Goal: Find contact information: Find contact information

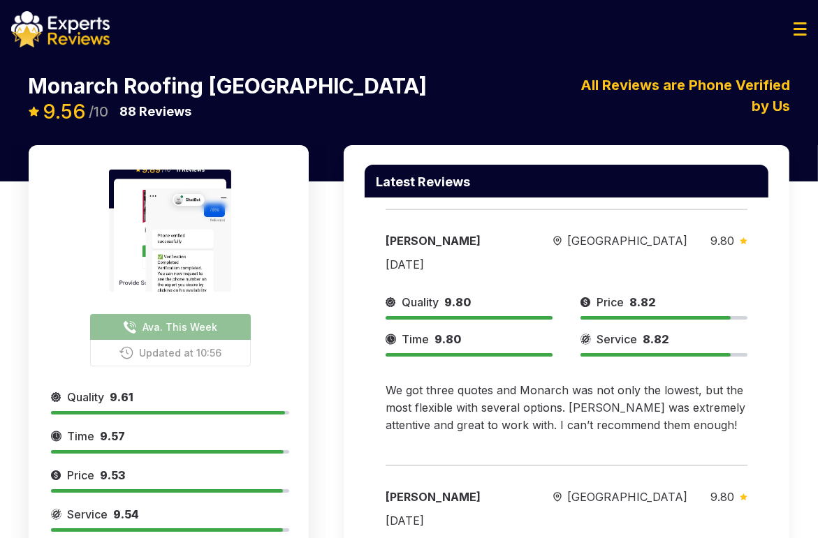
scroll to position [149, 0]
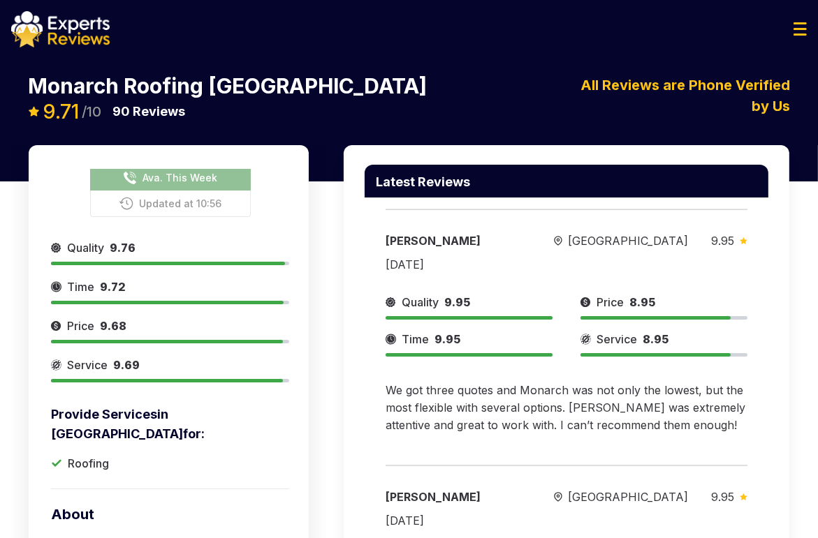
click at [194, 170] on span "Ava. This Week" at bounding box center [179, 177] width 75 height 15
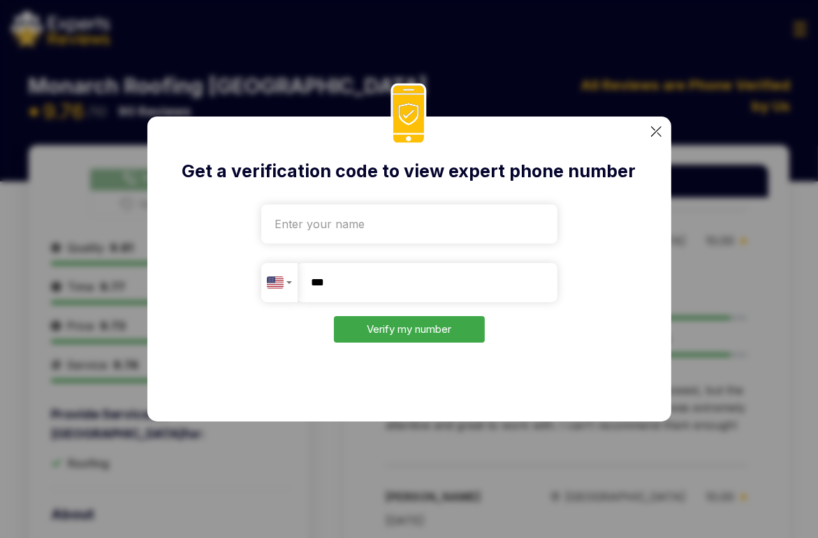
click at [409, 285] on input "**" at bounding box center [427, 282] width 260 height 39
type input "*"
click at [364, 295] on input "tel" at bounding box center [427, 282] width 260 height 39
click at [406, 288] on input "tel" at bounding box center [427, 282] width 260 height 39
paste input "**********"
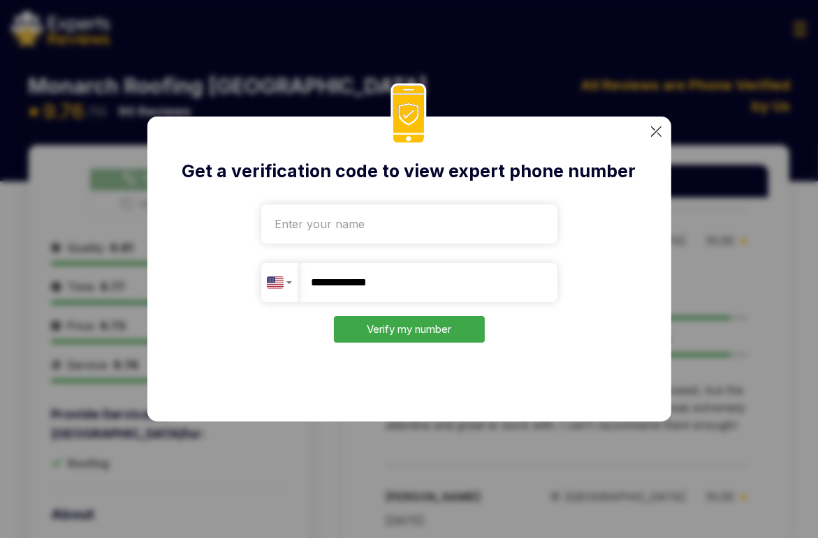
type input "**********"
click at [360, 242] on input "text" at bounding box center [409, 224] width 296 height 39
type input "rimkl"
click at [376, 326] on button "Verify my number" at bounding box center [409, 329] width 151 height 27
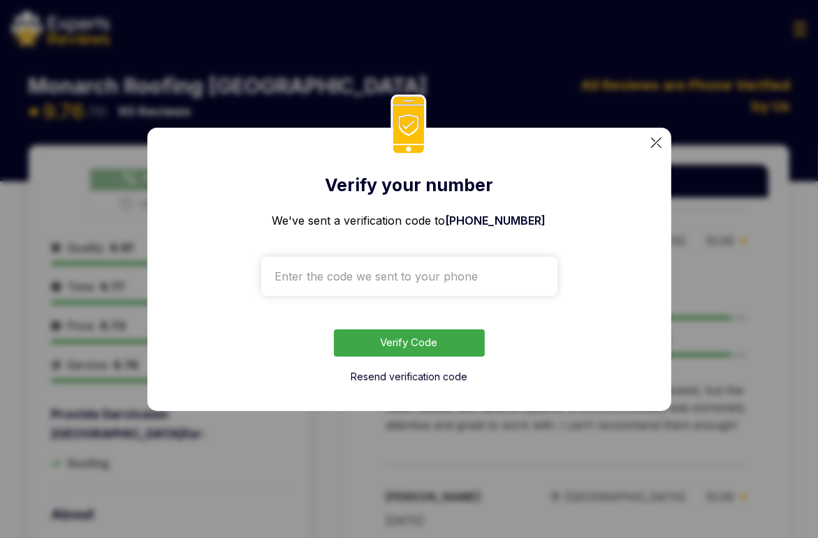
click at [729, 268] on div "Verify your number We've sent a verification code to +13322076524 Verify Code R…" at bounding box center [409, 269] width 818 height 538
click at [325, 278] on input "text" at bounding box center [409, 276] width 296 height 39
drag, startPoint x: 793, startPoint y: 326, endPoint x: 789, endPoint y: 316, distance: 10.6
click at [793, 325] on div "Verify your number We've sent a verification code to +13322076524 Verify Code R…" at bounding box center [409, 269] width 818 height 538
click at [654, 140] on img at bounding box center [656, 143] width 10 height 10
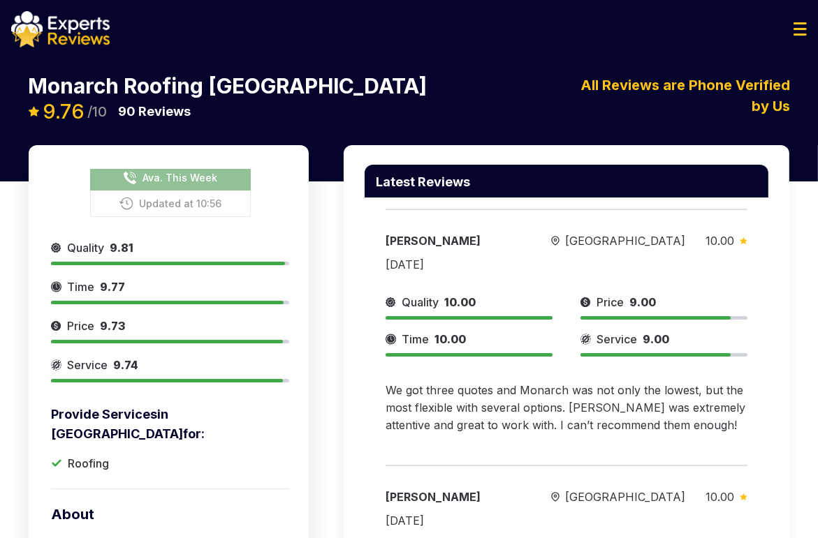
click at [165, 168] on button "Ava. This Week" at bounding box center [170, 178] width 161 height 26
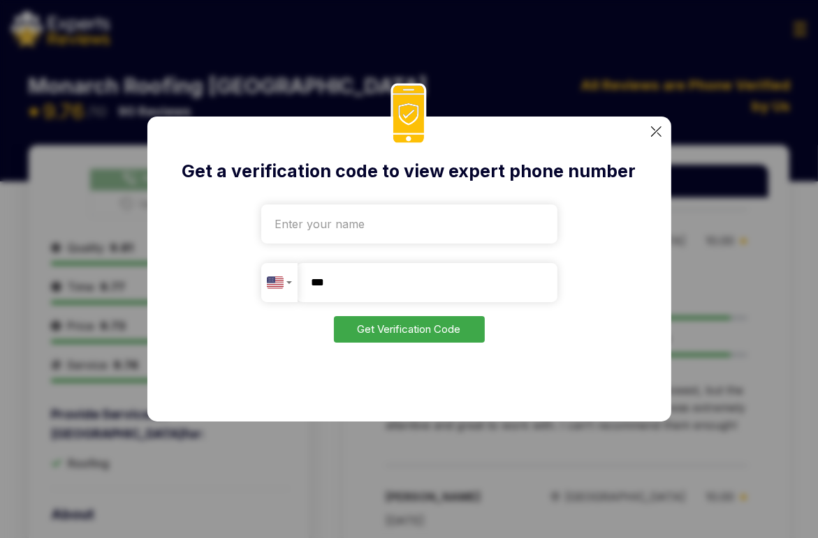
click at [397, 274] on input "**" at bounding box center [427, 282] width 260 height 39
click at [390, 281] on input "**" at bounding box center [427, 282] width 260 height 39
paste input "**********"
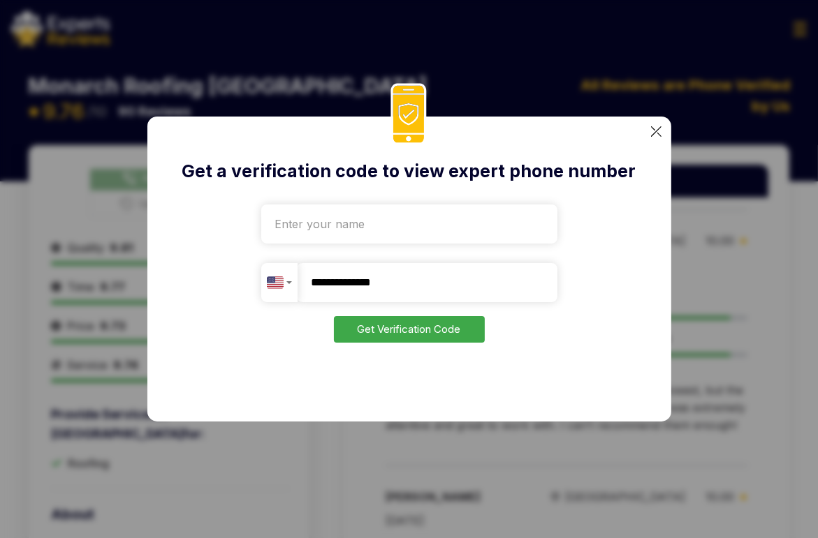
type input "**********"
click at [416, 333] on button "Get Verification Code" at bounding box center [409, 329] width 151 height 27
click at [273, 285] on img "Country selector" at bounding box center [275, 282] width 17 height 17
type input "Test"
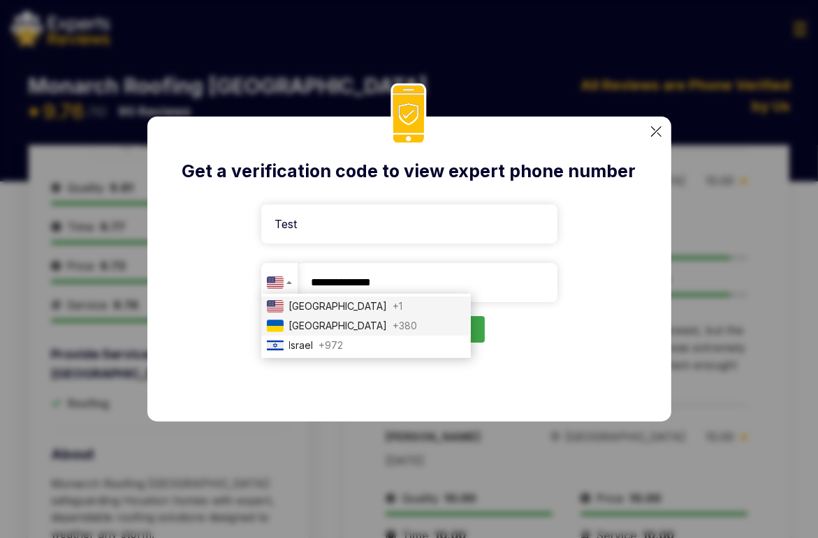
scroll to position [29, 0]
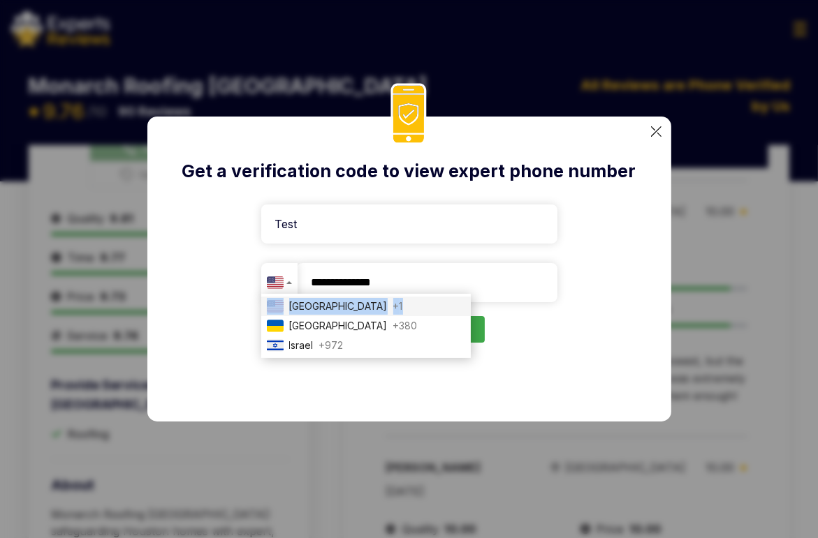
drag, startPoint x: 392, startPoint y: 305, endPoint x: 426, endPoint y: 268, distance: 49.9
click at [401, 267] on div "**********" at bounding box center [409, 282] width 296 height 39
click at [447, 268] on input "**********" at bounding box center [427, 282] width 260 height 39
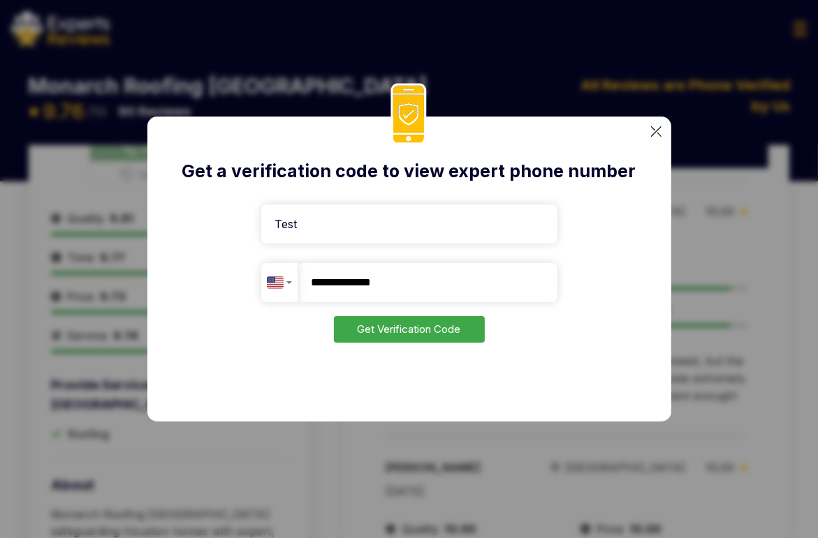
click at [457, 322] on button "Get Verification Code" at bounding box center [409, 329] width 151 height 27
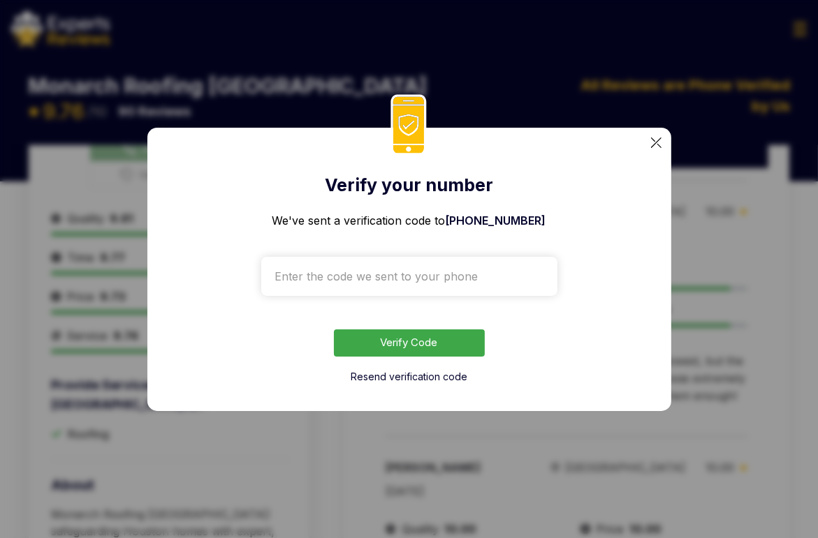
click at [411, 280] on input "text" at bounding box center [409, 276] width 296 height 39
click at [795, 227] on div "Verify your number We've sent a verification code to +351917201925 Verify Code …" at bounding box center [409, 269] width 818 height 538
click at [409, 279] on input "text" at bounding box center [409, 276] width 296 height 39
click at [660, 142] on div "Verify your number We've sent a verification code to +351917201925 Verify Code …" at bounding box center [409, 270] width 524 height 284
click at [651, 141] on img at bounding box center [656, 143] width 10 height 10
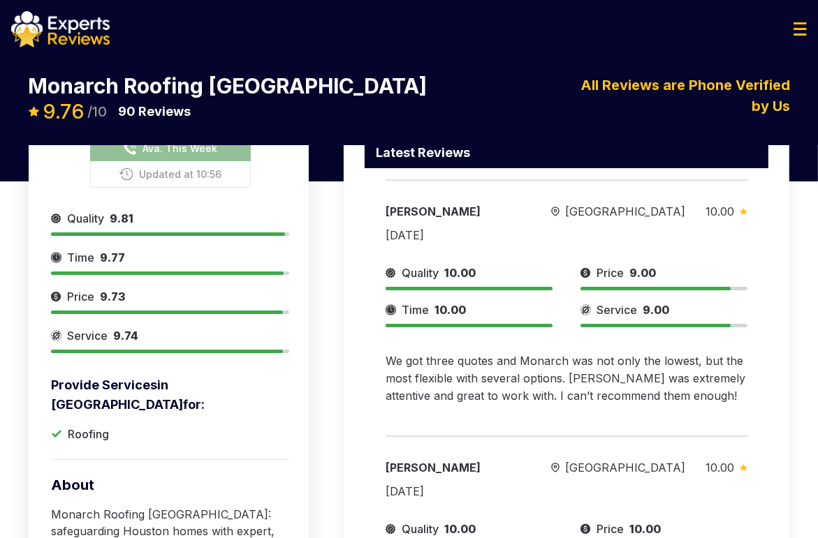
scroll to position [10, 0]
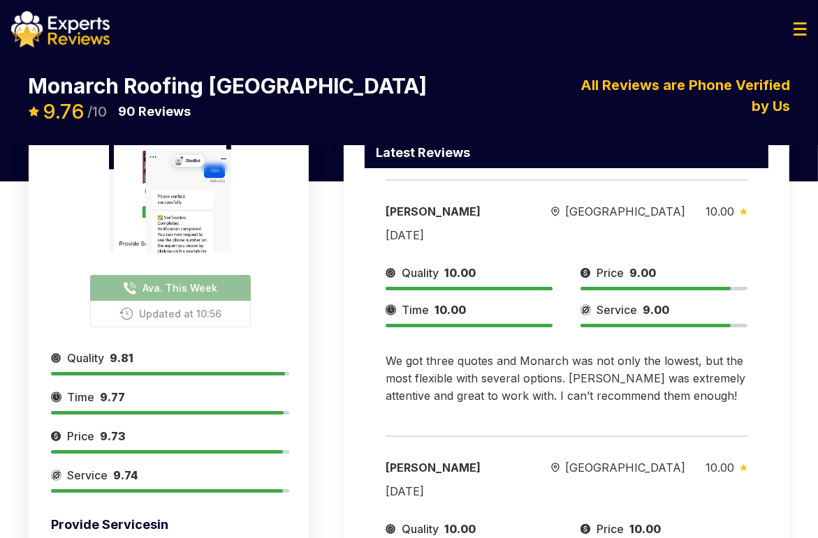
click at [187, 281] on span "Ava. This Week" at bounding box center [179, 288] width 75 height 15
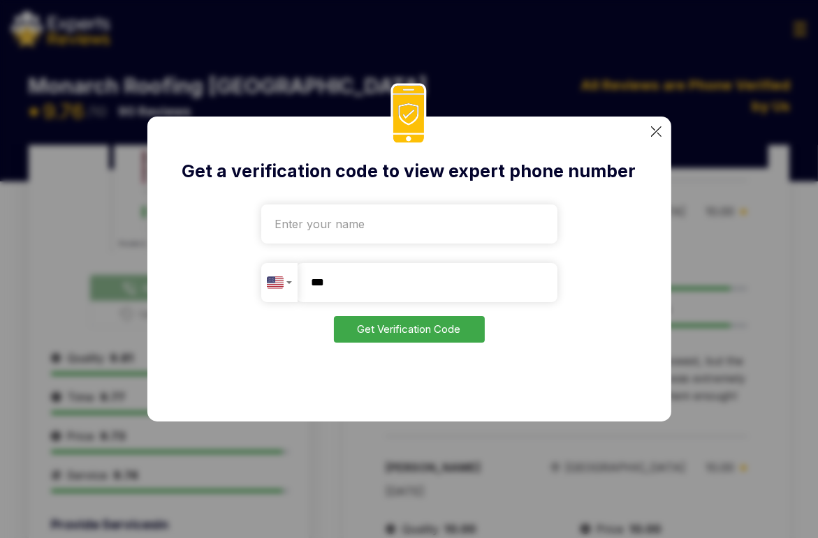
click at [291, 291] on div "Country selector" at bounding box center [279, 282] width 25 height 17
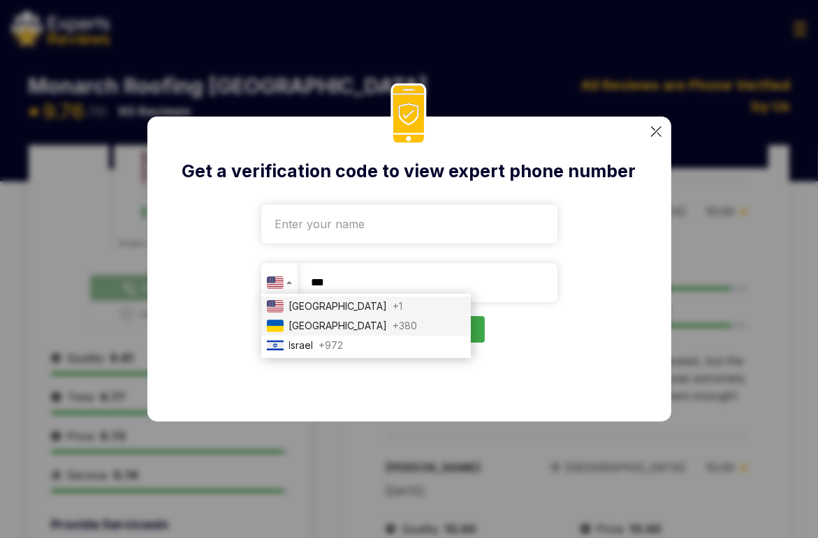
click at [304, 333] on span "[GEOGRAPHIC_DATA]" at bounding box center [338, 326] width 98 height 17
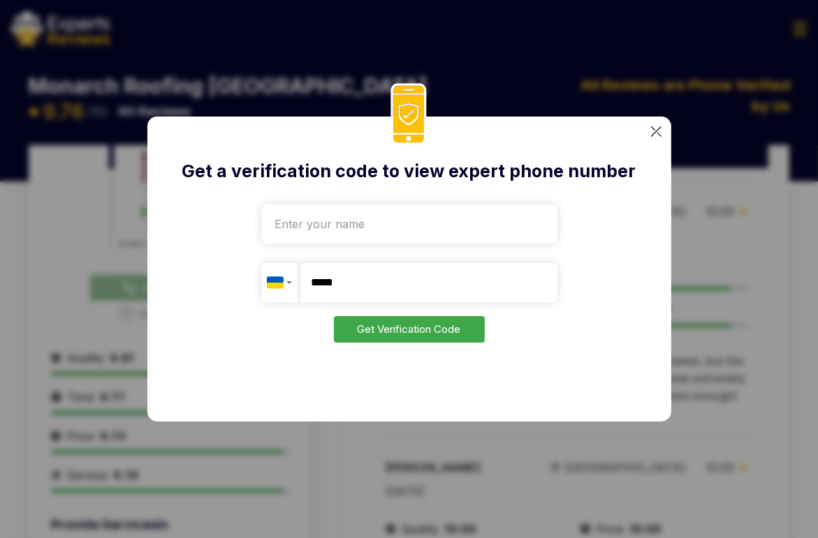
click at [286, 288] on div "Country selector" at bounding box center [279, 282] width 25 height 17
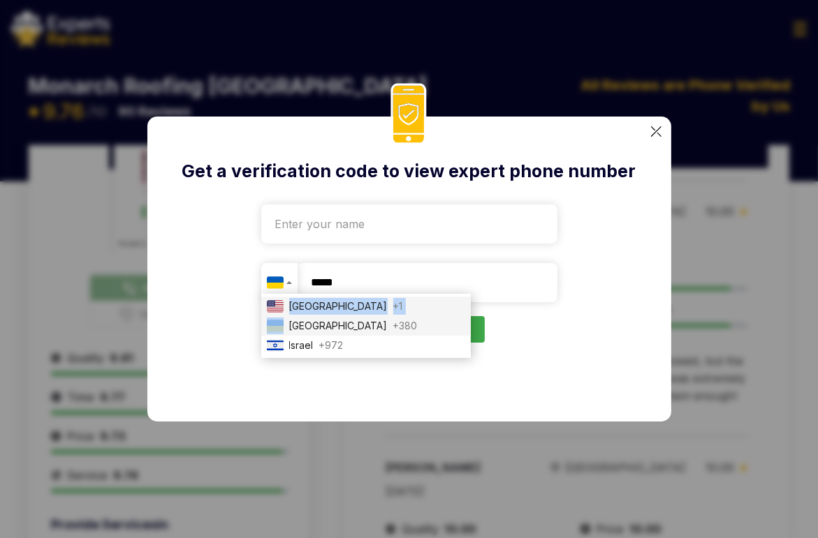
drag, startPoint x: 291, startPoint y: 319, endPoint x: 291, endPoint y: 310, distance: 9.1
click at [291, 310] on ul "[GEOGRAPHIC_DATA] + 1 [GEOGRAPHIC_DATA] + 380 [GEOGRAPHIC_DATA] + 972" at bounding box center [366, 326] width 210 height 64
click at [291, 310] on span "[GEOGRAPHIC_DATA]" at bounding box center [338, 306] width 98 height 17
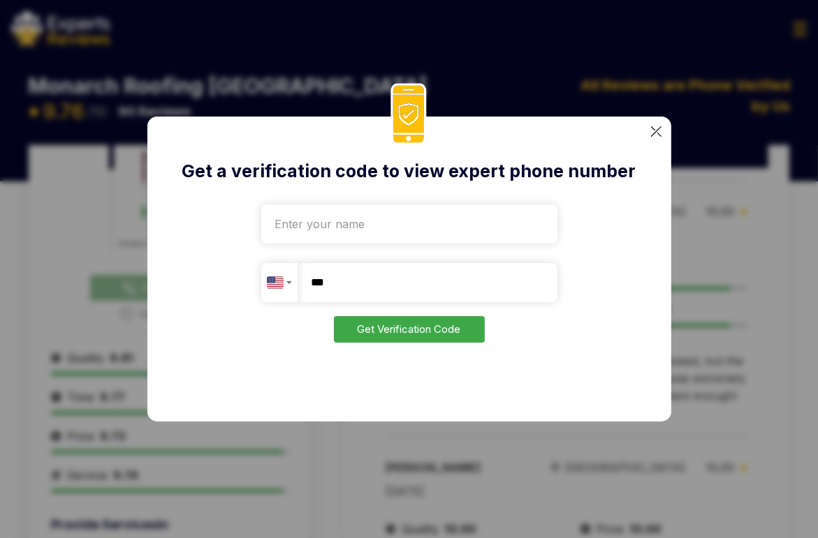
click at [282, 299] on button "Country selector" at bounding box center [279, 282] width 36 height 39
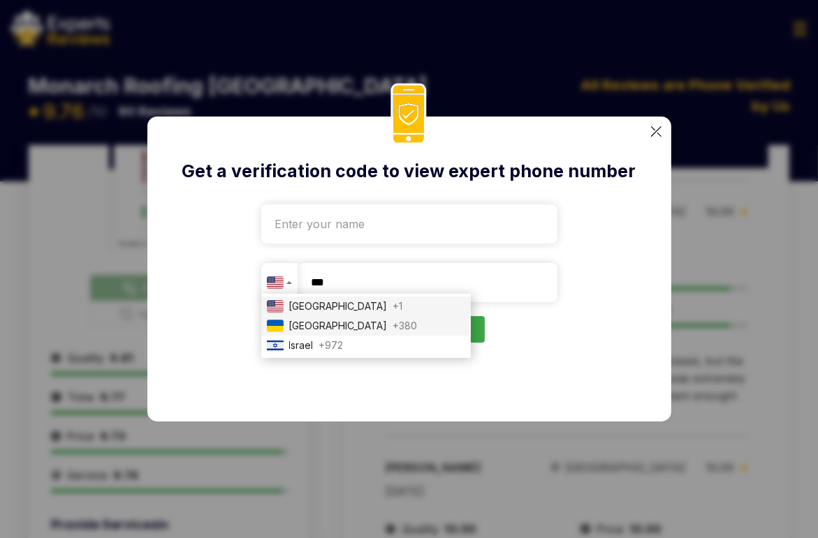
click at [288, 319] on li "Ukraine + 380" at bounding box center [366, 326] width 210 height 20
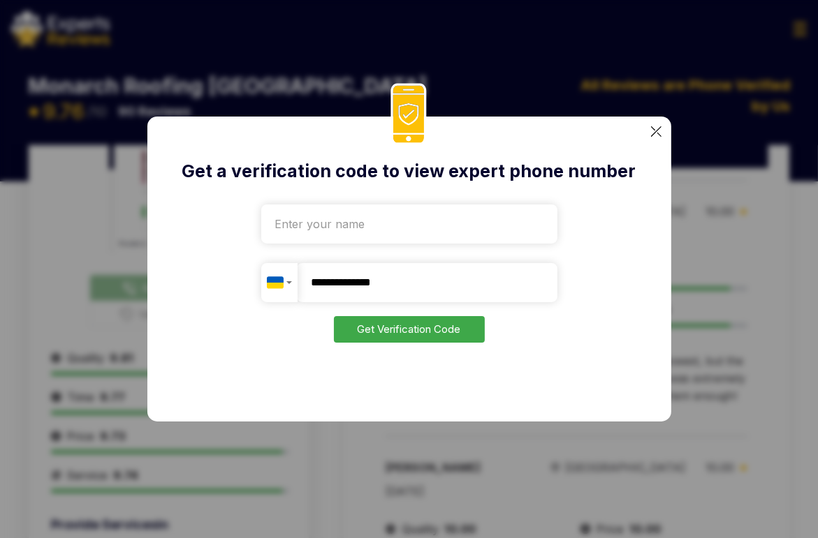
type input "**********"
click at [444, 331] on button "Get Verification Code" at bounding box center [409, 329] width 151 height 27
click at [369, 226] on input "text" at bounding box center [409, 224] width 296 height 39
type input "sdfsd"
click at [388, 336] on button "Get Verification Code" at bounding box center [409, 329] width 151 height 27
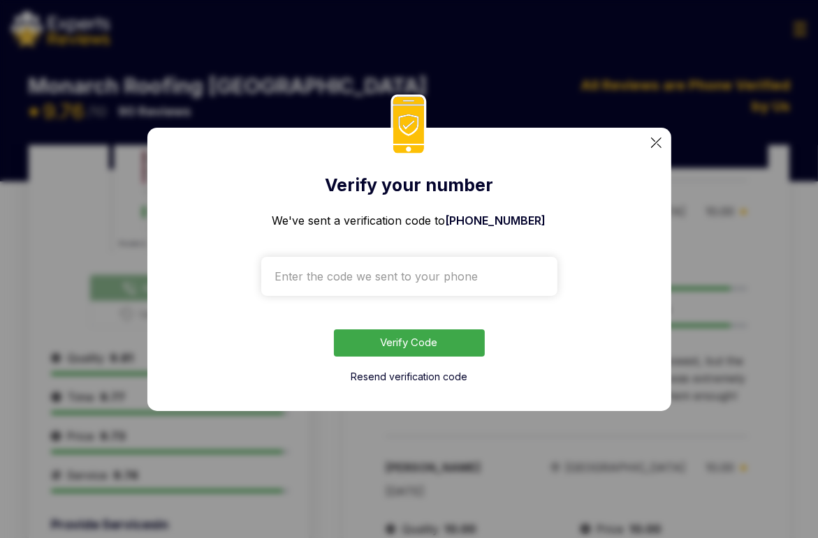
click at [414, 273] on input "text" at bounding box center [409, 276] width 296 height 39
click at [453, 270] on input "text" at bounding box center [409, 276] width 296 height 39
click at [450, 281] on input "text" at bounding box center [409, 276] width 296 height 39
type input "0623"
click at [439, 335] on button "Verify Code" at bounding box center [409, 343] width 151 height 27
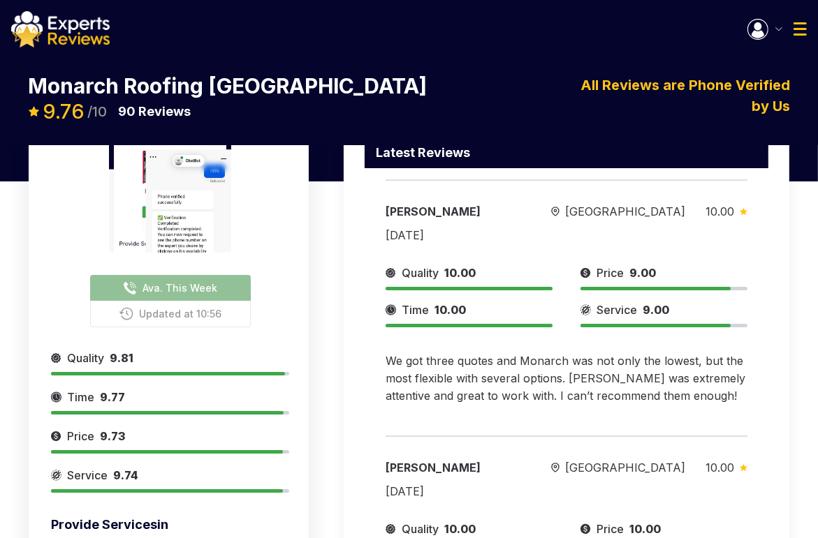
click at [757, 23] on img "button" at bounding box center [757, 29] width 21 height 21
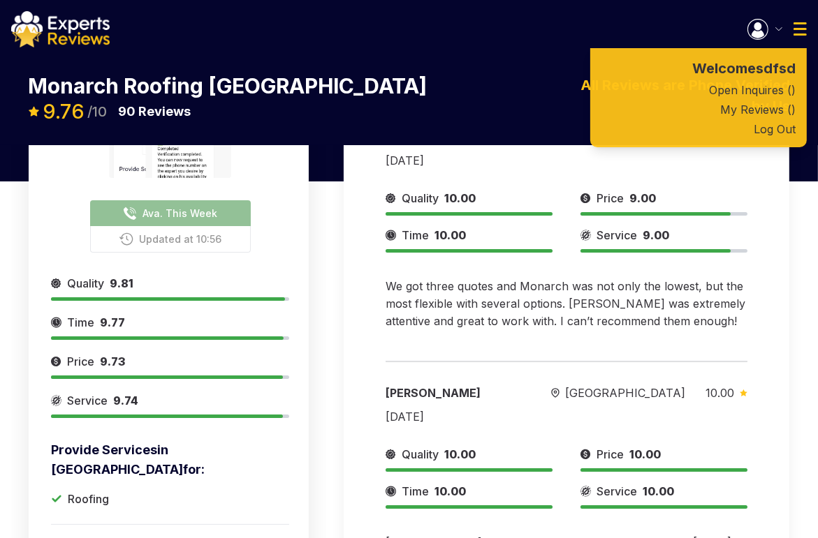
scroll to position [0, 0]
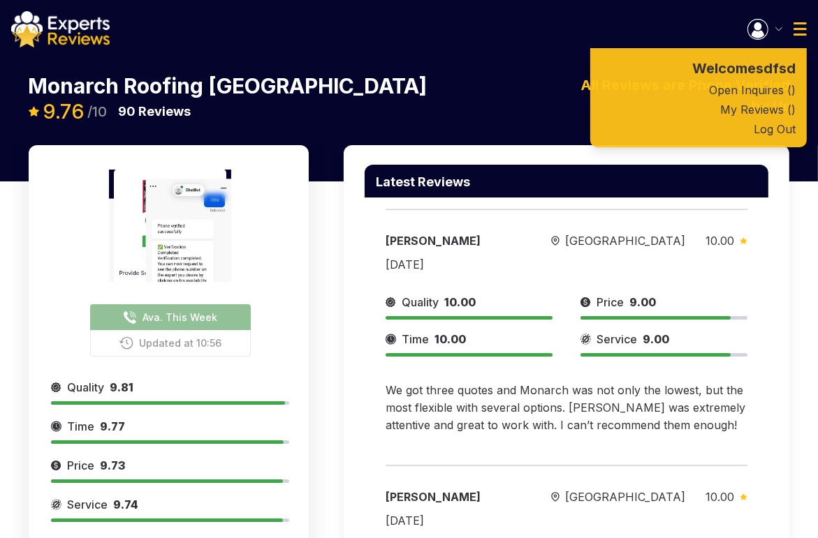
drag, startPoint x: 299, startPoint y: 212, endPoint x: 68, endPoint y: 33, distance: 292.2
click at [68, 33] on img at bounding box center [60, 29] width 98 height 36
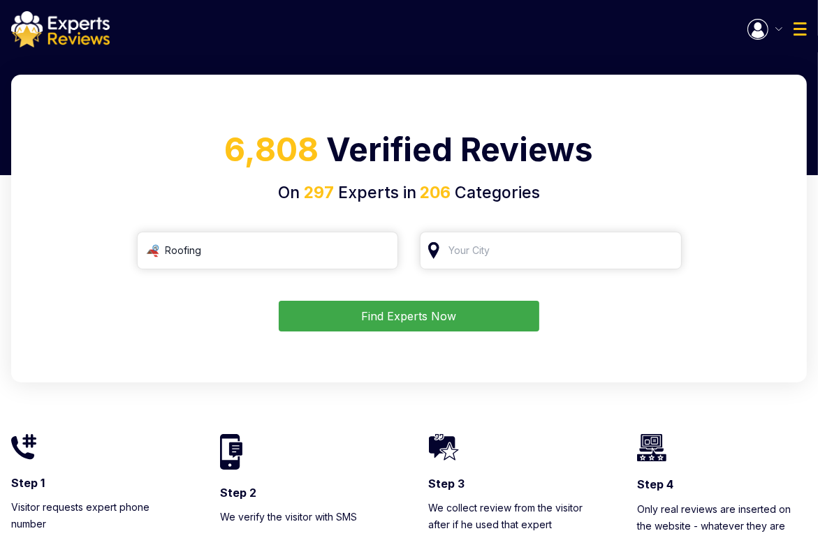
click at [757, 30] on img "button" at bounding box center [757, 29] width 21 height 21
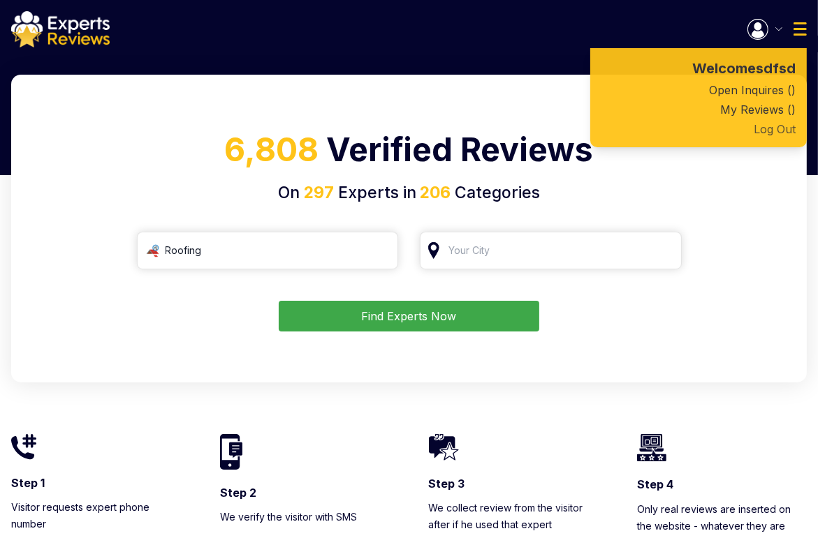
click at [769, 126] on button "Log Out" at bounding box center [698, 129] width 216 height 20
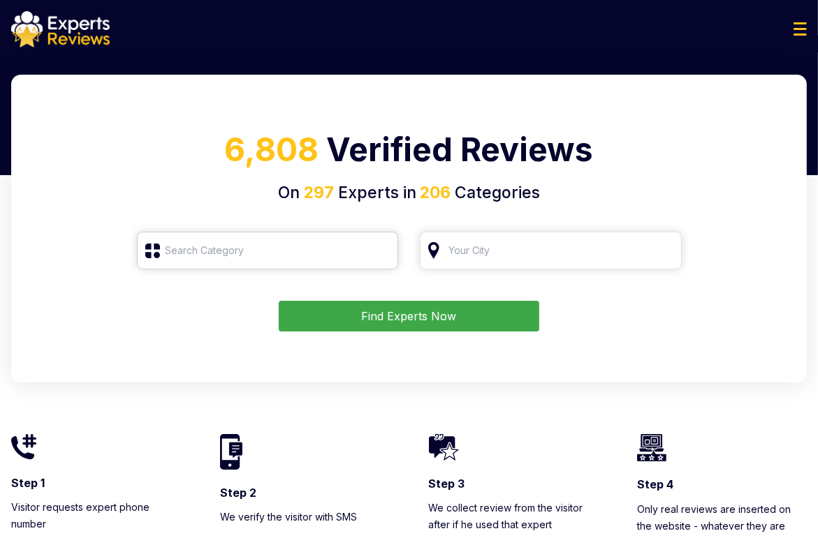
click at [296, 259] on input "search" at bounding box center [268, 251] width 262 height 38
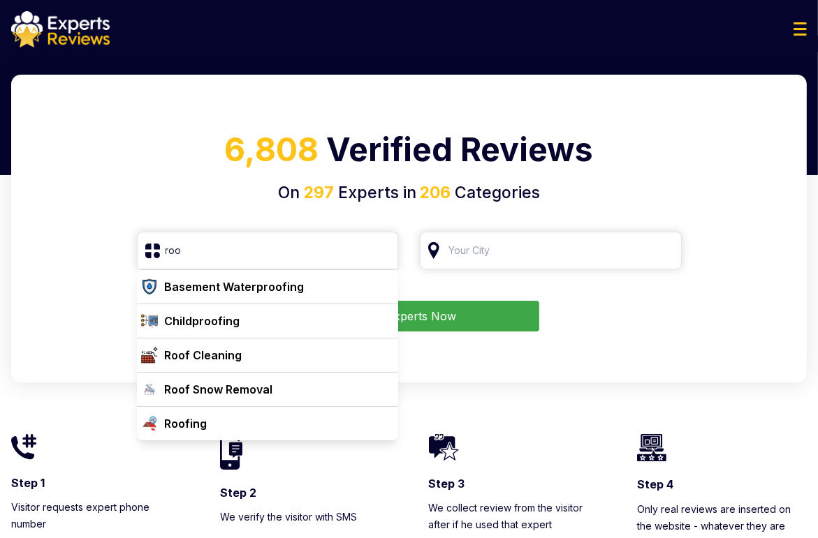
click at [184, 422] on div "Roofing" at bounding box center [186, 424] width 43 height 17
type input "Roofing"
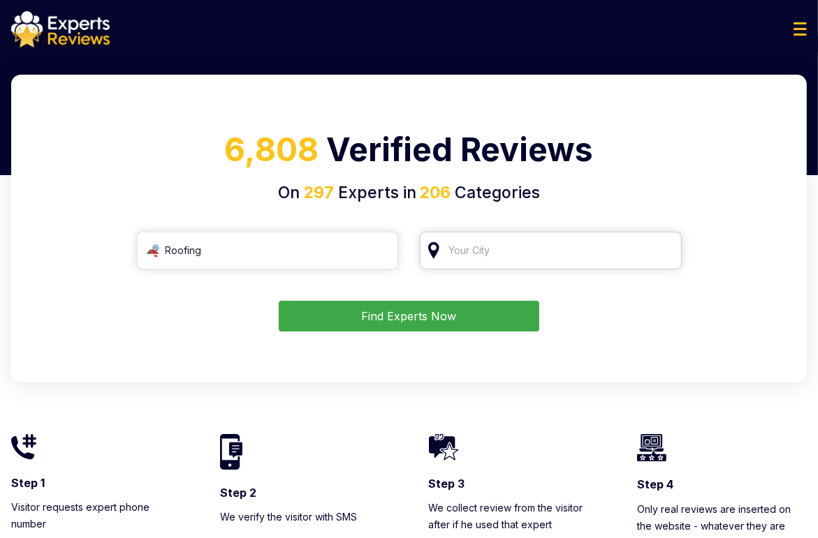
click at [527, 249] on input "search" at bounding box center [551, 251] width 262 height 38
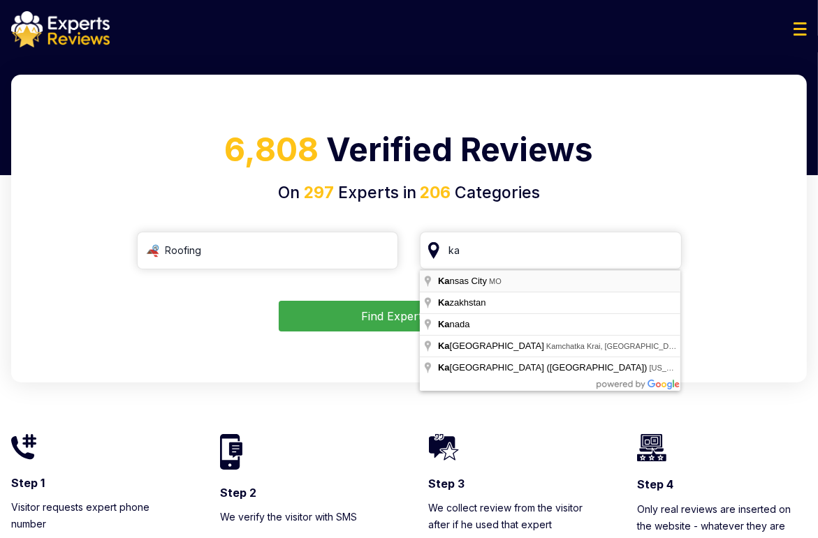
type input "[US_STATE][GEOGRAPHIC_DATA], [GEOGRAPHIC_DATA]"
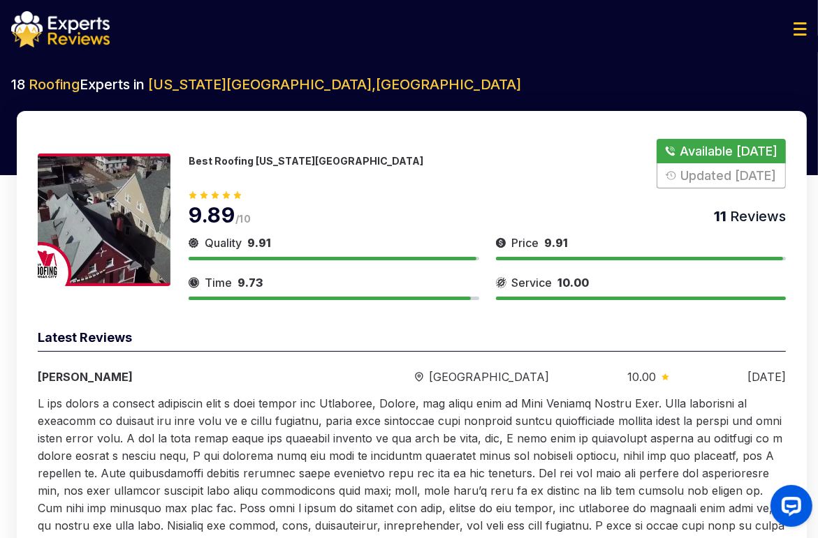
click at [723, 145] on button "Show Number" at bounding box center [720, 164] width 129 height 50
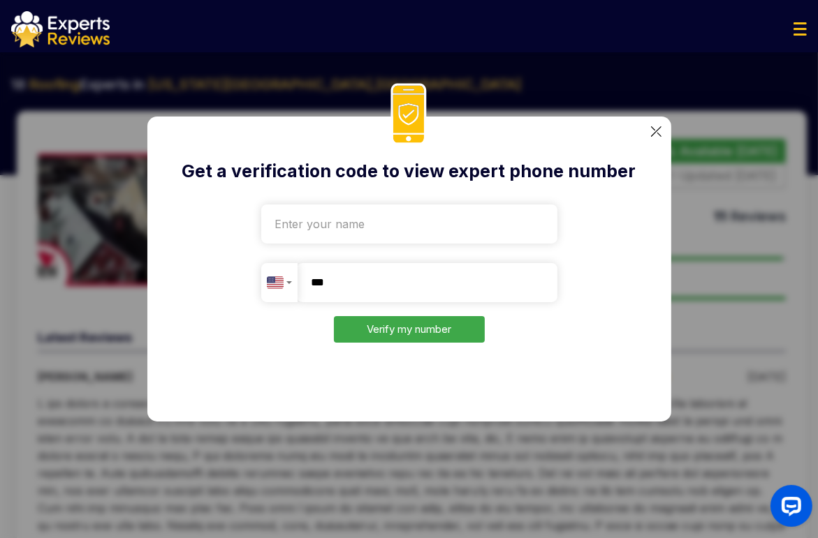
click at [365, 271] on input "**" at bounding box center [427, 282] width 260 height 39
drag, startPoint x: 700, startPoint y: 255, endPoint x: 460, endPoint y: 266, distance: 240.5
click at [489, 259] on div "Get a verification code to view expert phone number [GEOGRAPHIC_DATA] + 1 [GEOG…" at bounding box center [409, 269] width 818 height 538
click at [416, 284] on input "**" at bounding box center [427, 282] width 260 height 39
paste input "**********"
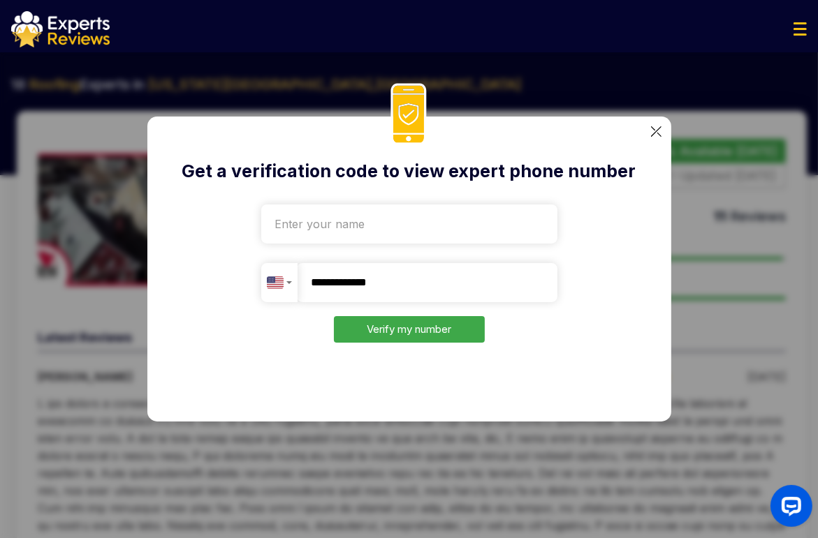
click at [291, 284] on div "Country selector" at bounding box center [279, 282] width 25 height 17
type input "**********"
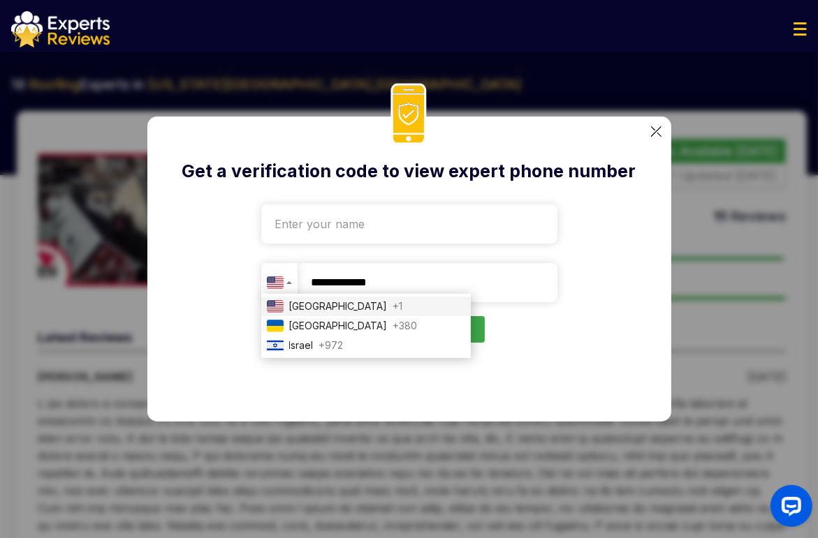
click at [291, 284] on div "Country selector" at bounding box center [279, 282] width 25 height 17
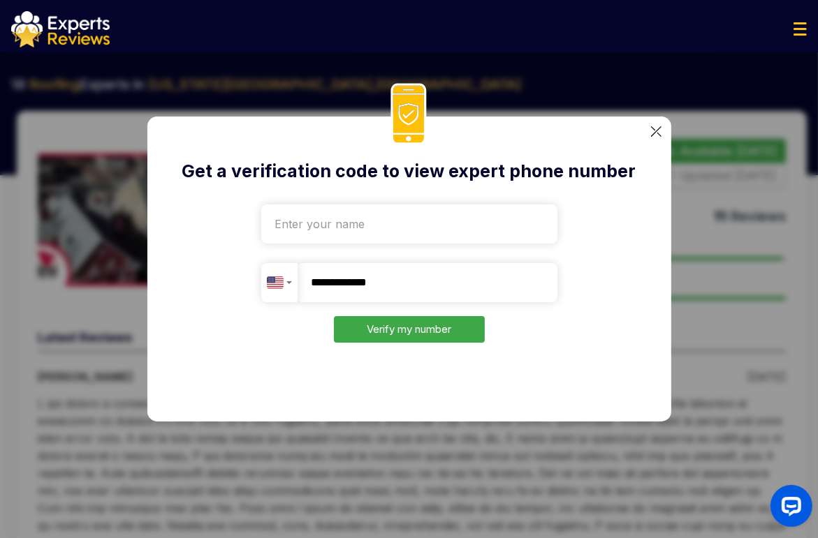
click at [291, 284] on div "Country selector" at bounding box center [279, 282] width 25 height 17
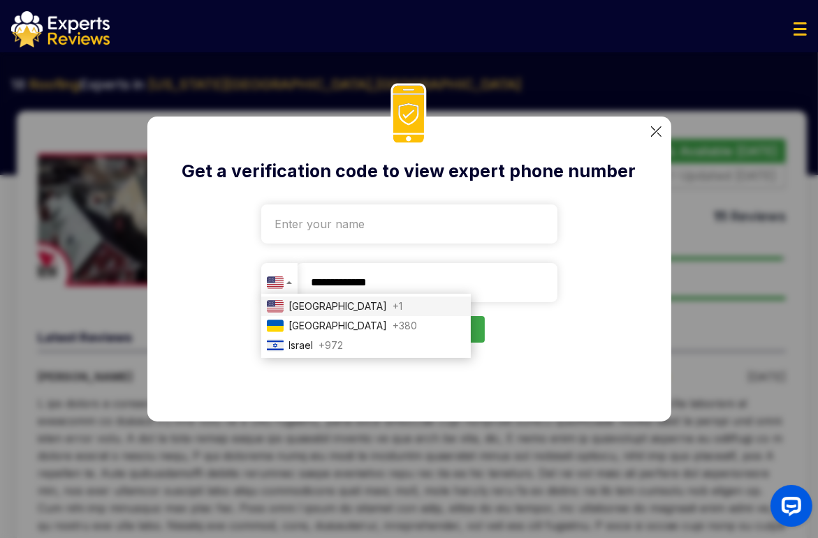
click at [286, 279] on div "Country selector" at bounding box center [279, 282] width 25 height 17
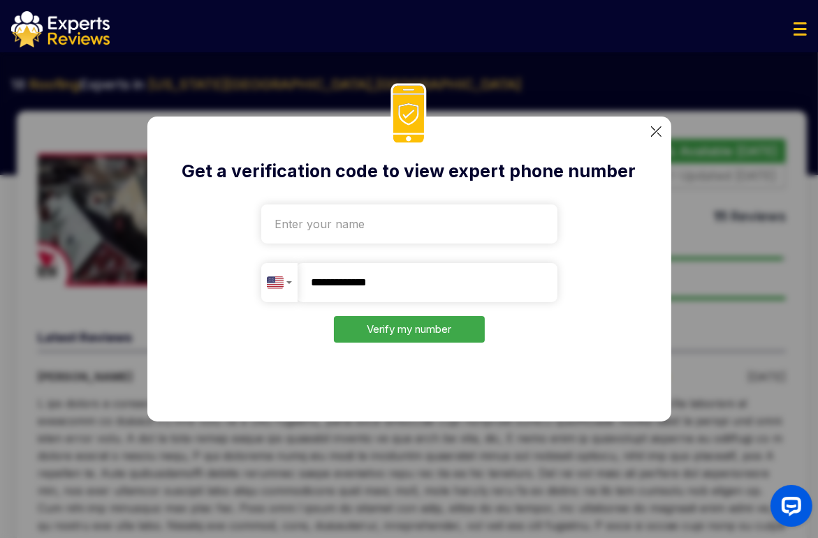
drag, startPoint x: 439, startPoint y: 338, endPoint x: 380, endPoint y: 244, distance: 110.4
click at [383, 249] on form "**********" at bounding box center [409, 271] width 296 height 145
click at [372, 229] on input "text" at bounding box center [409, 224] width 296 height 39
type input "Test"
click at [387, 335] on button "Verify my number" at bounding box center [409, 329] width 151 height 27
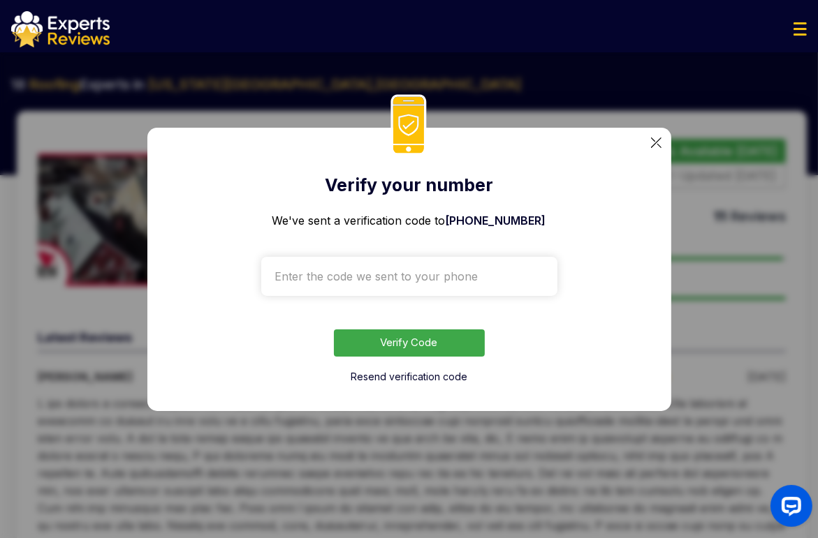
drag, startPoint x: 714, startPoint y: 151, endPoint x: 541, endPoint y: 202, distance: 180.5
click at [542, 202] on div "Verify your number We've sent a verification code to [PHONE_NUMBER] Verify Code…" at bounding box center [412, 219] width 748 height 161
drag, startPoint x: 751, startPoint y: 68, endPoint x: 637, endPoint y: 155, distance: 143.5
click at [660, 140] on div "Verify your number We've sent a verification code to [PHONE_NUMBER] Verify Code…" at bounding box center [412, 219] width 748 height 161
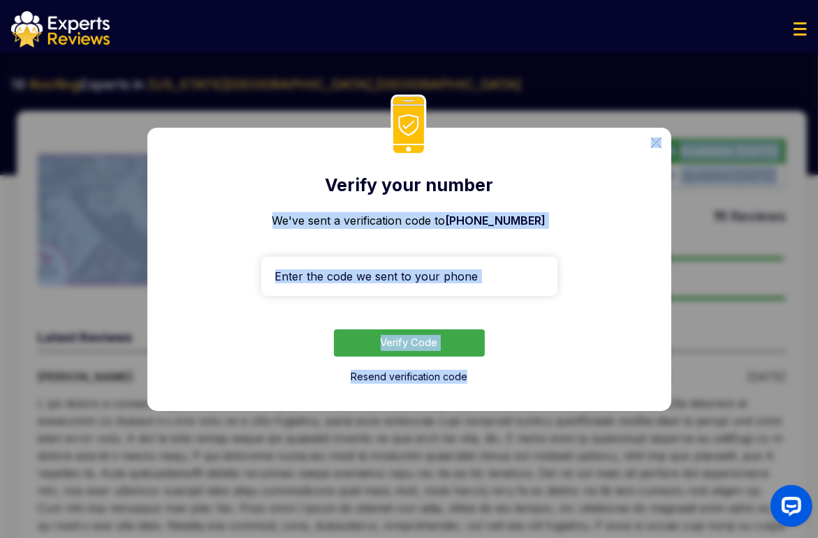
click at [521, 280] on input "text" at bounding box center [409, 276] width 296 height 39
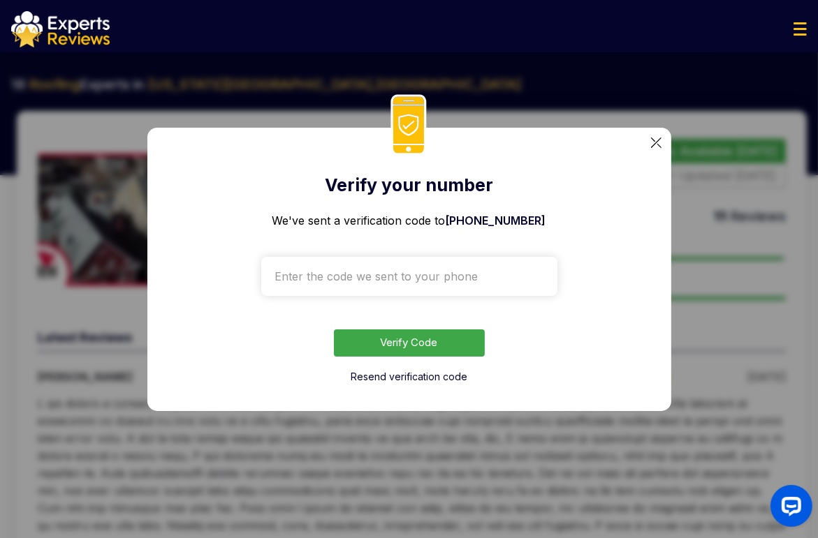
click at [656, 141] on button "Show Number" at bounding box center [720, 164] width 129 height 50
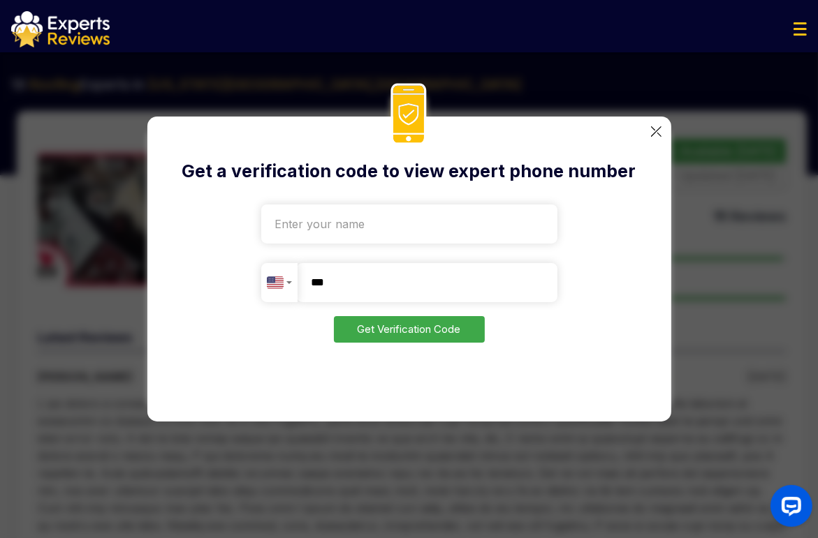
drag, startPoint x: 656, startPoint y: 141, endPoint x: 249, endPoint y: 181, distance: 409.1
click at [251, 170] on h2 "Get a verification code to view expert phone number" at bounding box center [409, 172] width 460 height 27
click at [279, 294] on button "Country selector" at bounding box center [279, 282] width 36 height 39
drag, startPoint x: 417, startPoint y: 288, endPoint x: 341, endPoint y: 295, distance: 76.5
click at [415, 289] on input "**" at bounding box center [427, 282] width 260 height 39
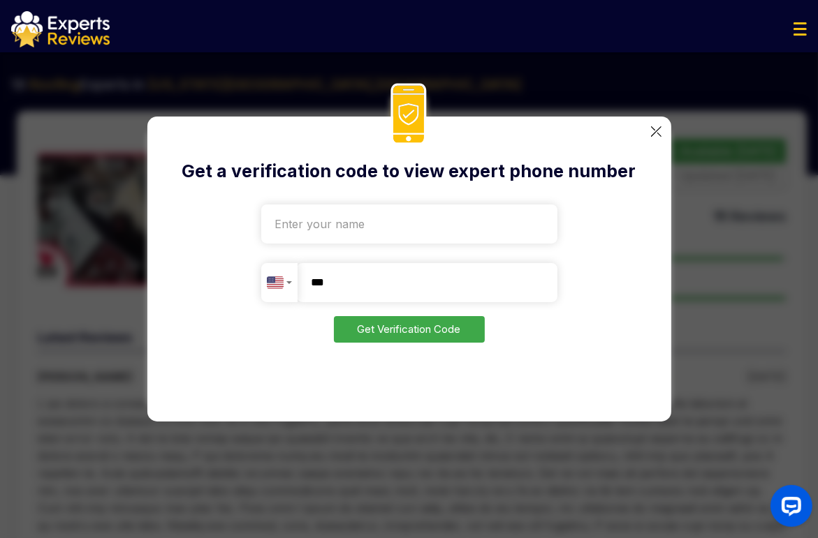
click at [763, 143] on div "Get a verification code to view expert phone number [GEOGRAPHIC_DATA] + 1 [GEOG…" at bounding box center [409, 269] width 818 height 538
click at [659, 133] on img at bounding box center [656, 131] width 10 height 10
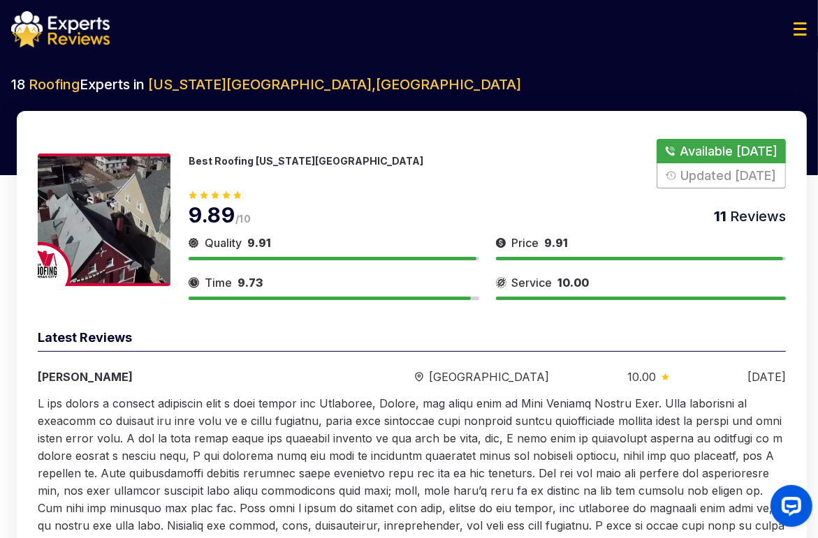
click at [737, 124] on div "Best Roofing [US_STATE][GEOGRAPHIC_DATA] Available [DATE] Updated [DATE] 9.89 /…" at bounding box center [412, 371] width 790 height 520
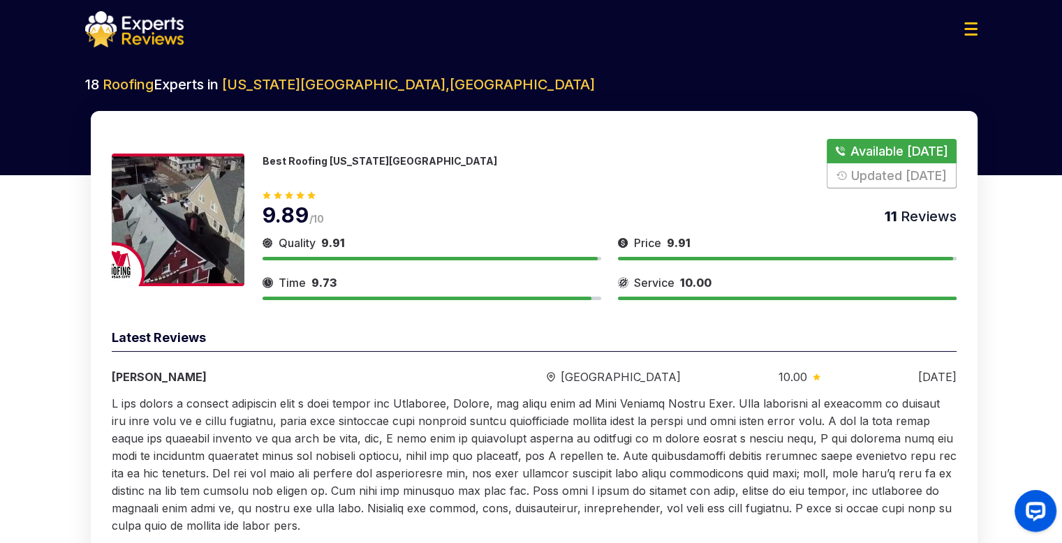
click at [165, 33] on img at bounding box center [134, 29] width 98 height 36
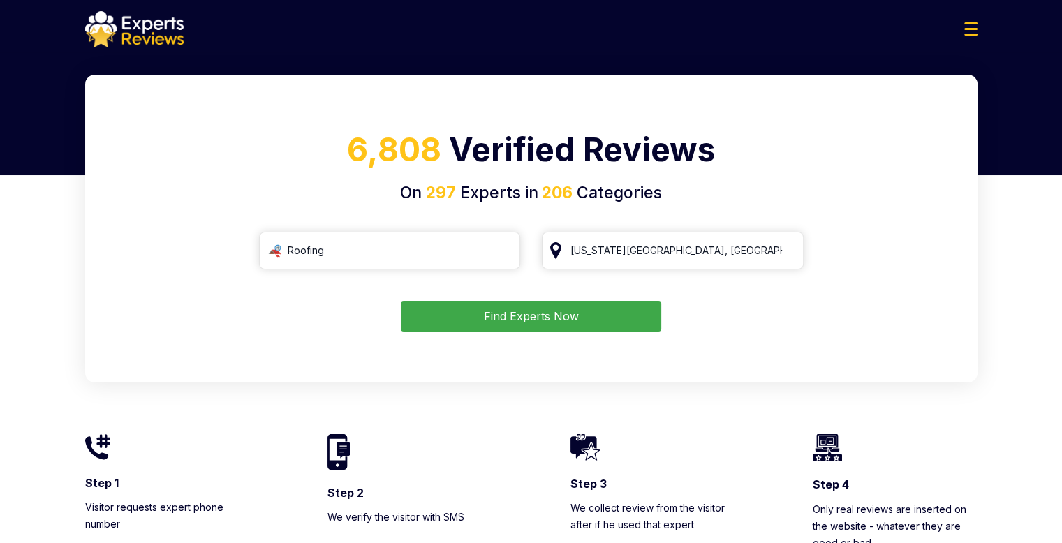
click at [488, 310] on button "Find Experts Now" at bounding box center [531, 316] width 260 height 31
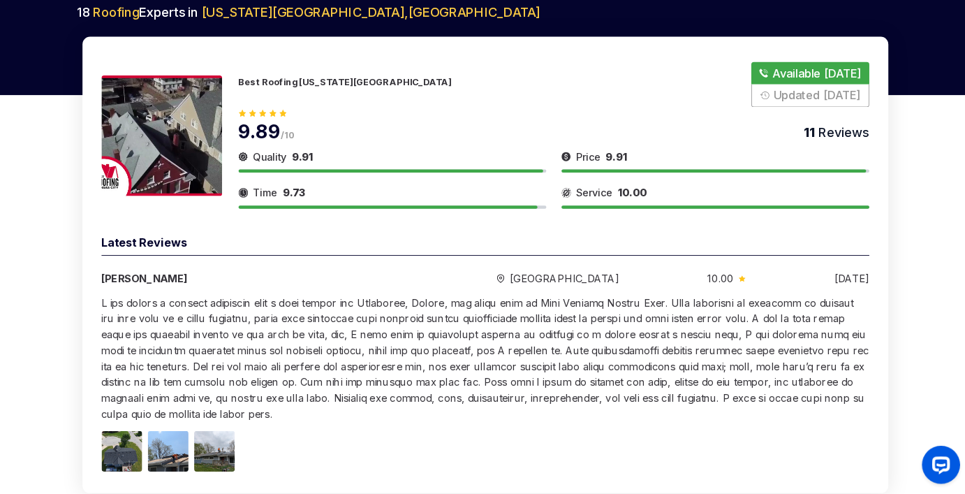
scroll to position [71, 0]
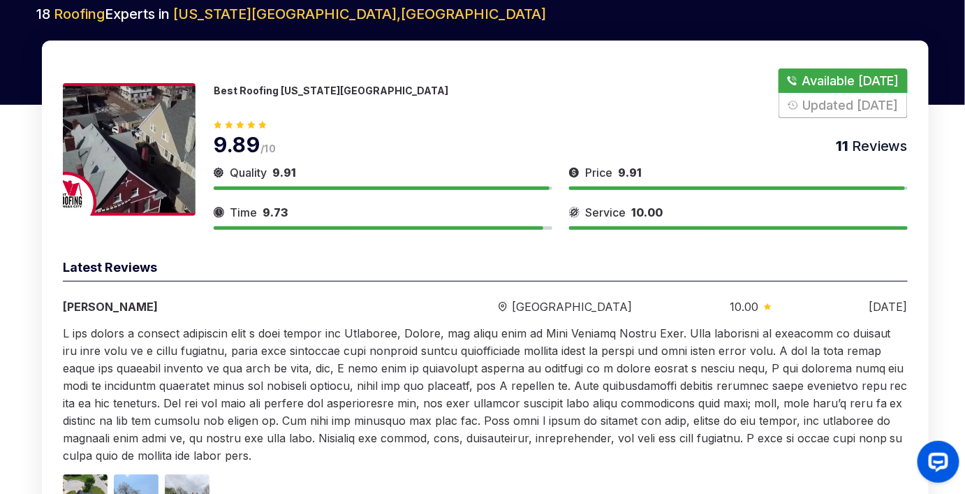
click at [257, 94] on p "Best Roofing [US_STATE][GEOGRAPHIC_DATA]" at bounding box center [331, 91] width 235 height 12
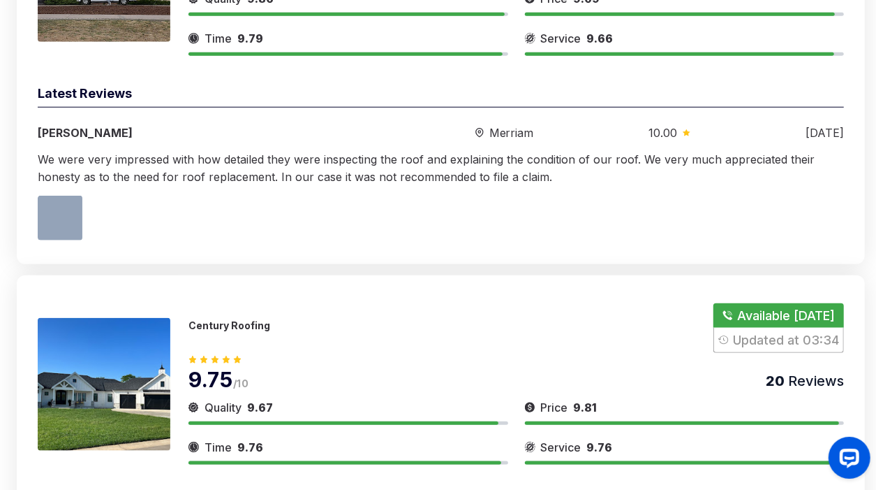
click at [225, 326] on p "Century Roofing" at bounding box center [230, 325] width 82 height 12
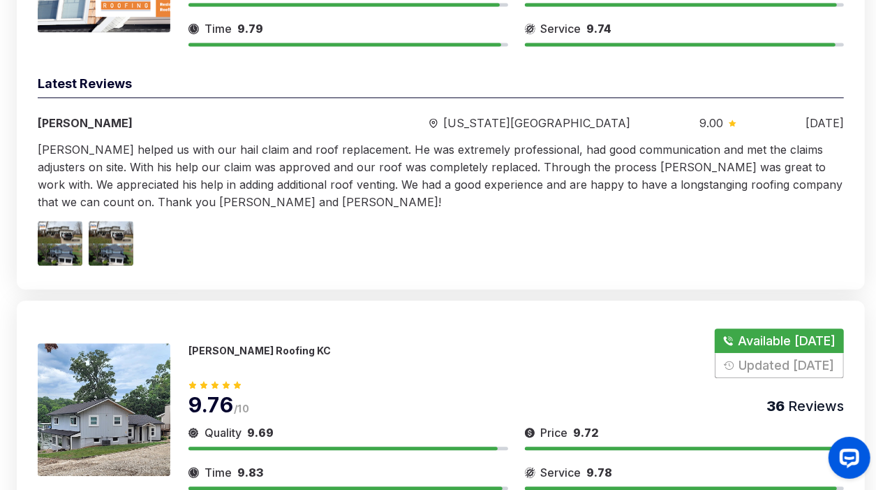
click at [247, 345] on p "[PERSON_NAME] Roofing KC" at bounding box center [260, 350] width 142 height 12
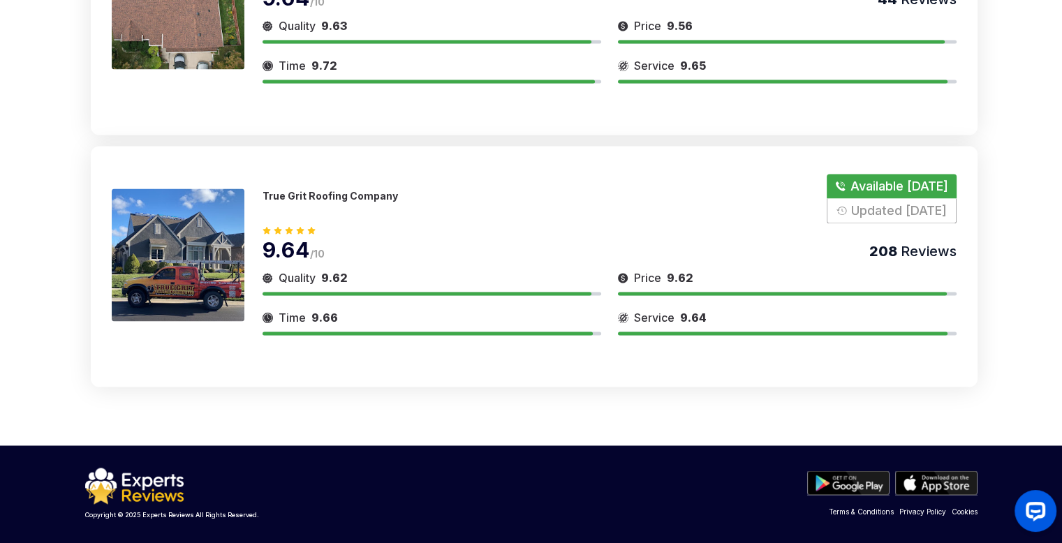
click at [308, 192] on p "True Grit Roofing Company" at bounding box center [330, 196] width 135 height 12
